Goal: Task Accomplishment & Management: Manage account settings

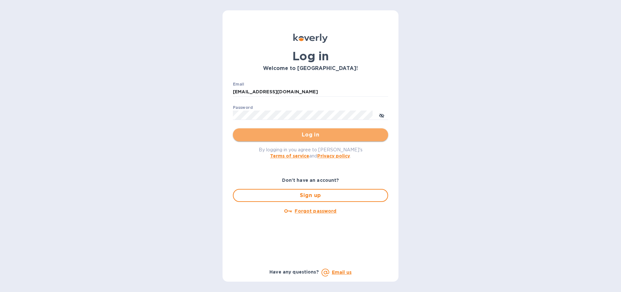
click at [312, 135] on span "Log in" at bounding box center [310, 135] width 145 height 8
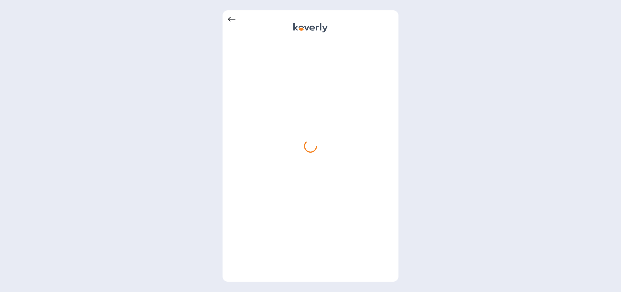
click at [232, 18] on icon at bounding box center [232, 20] width 8 height 8
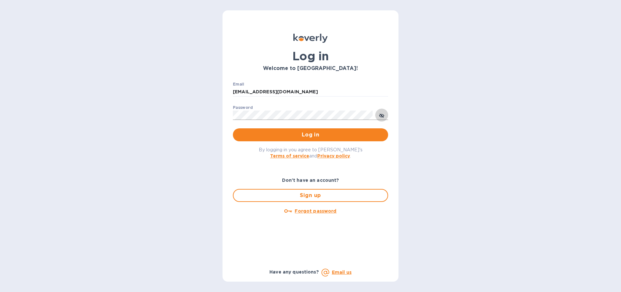
click at [382, 116] on icon "toggle password visibility" at bounding box center [382, 116] width 4 height 4
click at [308, 136] on span "Log in" at bounding box center [310, 135] width 145 height 8
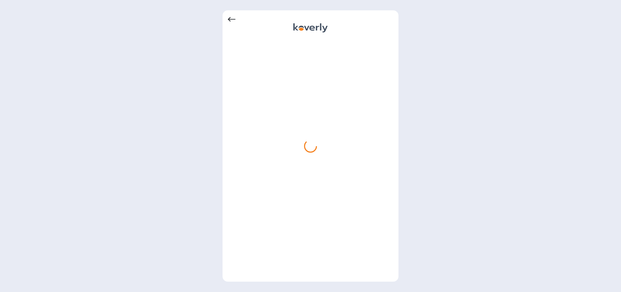
click at [229, 19] on icon at bounding box center [232, 19] width 8 height 5
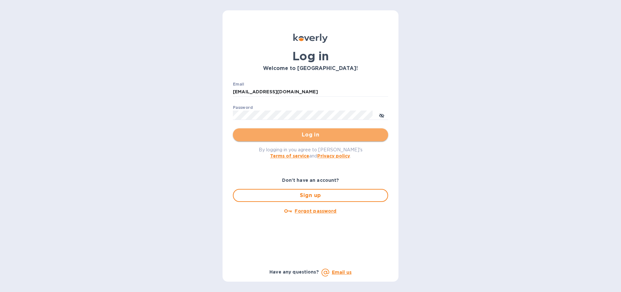
click at [307, 135] on span "Log in" at bounding box center [310, 135] width 145 height 8
